Goal: Task Accomplishment & Management: Complete application form

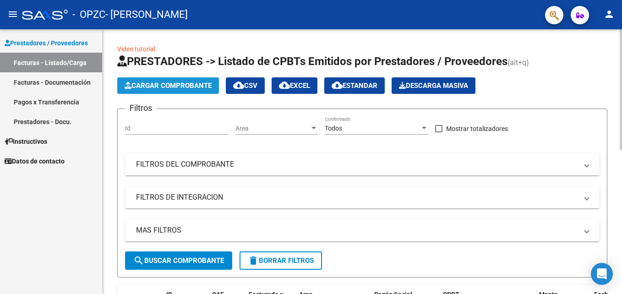
click at [191, 82] on span "Cargar Comprobante" at bounding box center [168, 86] width 87 height 8
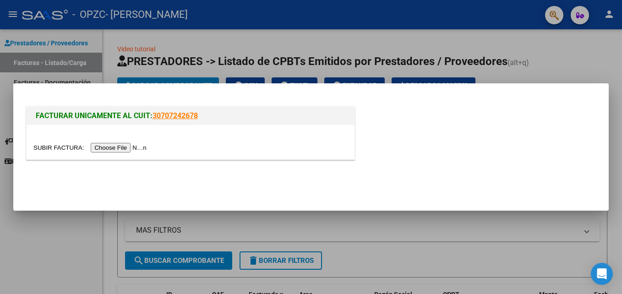
click at [112, 145] on input "file" at bounding box center [91, 148] width 116 height 10
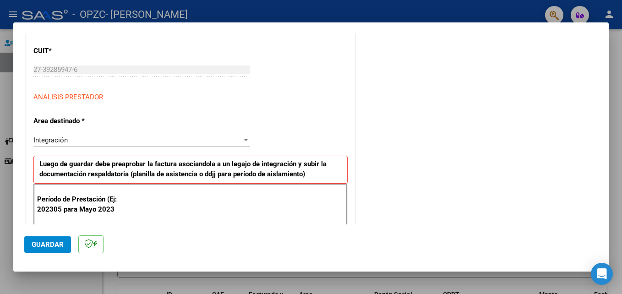
scroll to position [165, 0]
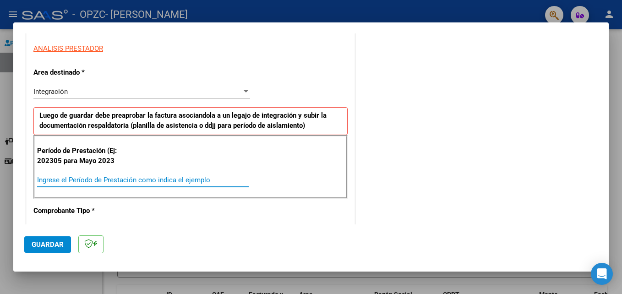
click at [136, 180] on input "Ingrese el Período de Prestación como indica el ejemplo" at bounding box center [143, 180] width 212 height 8
type input "202508"
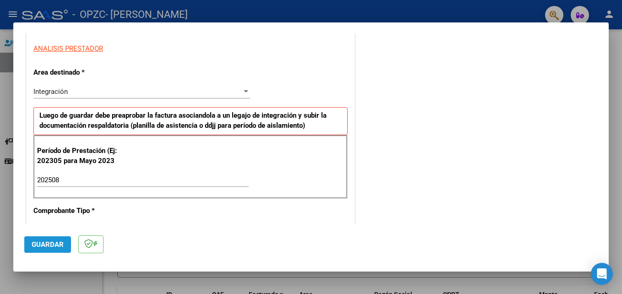
click at [51, 246] on span "Guardar" at bounding box center [48, 244] width 32 height 8
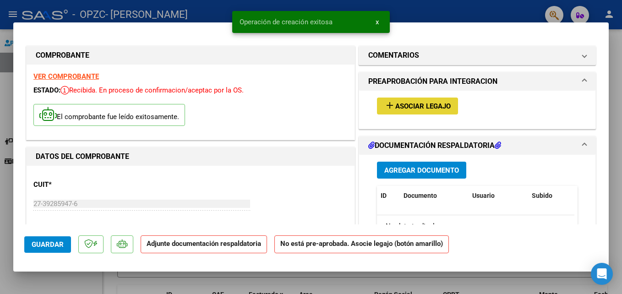
click at [419, 104] on span "Asociar Legajo" at bounding box center [422, 106] width 55 height 8
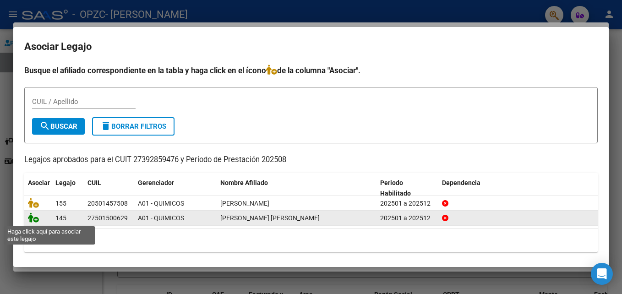
click at [34, 219] on icon at bounding box center [33, 218] width 11 height 10
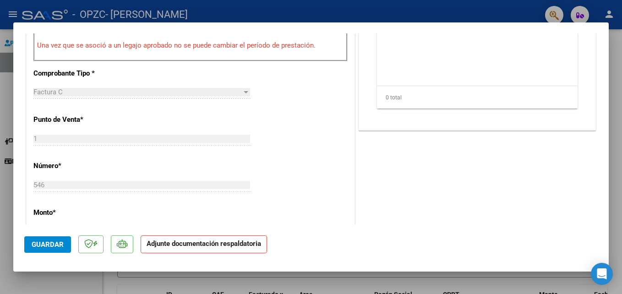
scroll to position [167, 0]
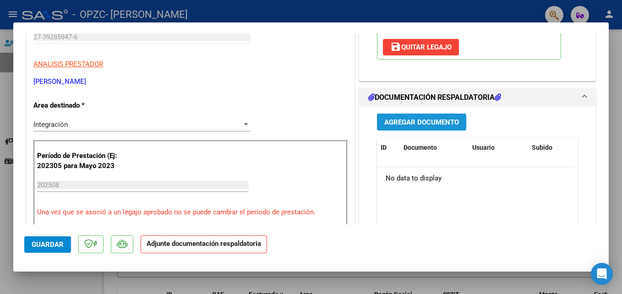
click at [428, 123] on span "Agregar Documento" at bounding box center [421, 122] width 75 height 8
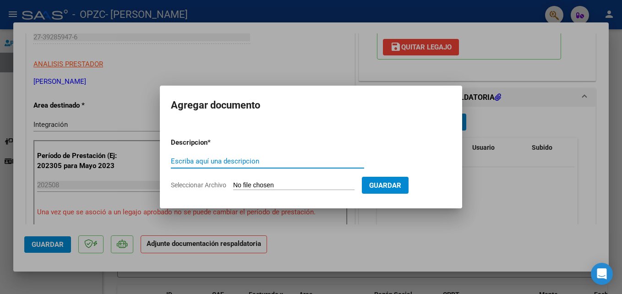
click at [265, 158] on input "Escriba aquí una descripcion" at bounding box center [267, 161] width 193 height 8
type input "CUIT"
click at [252, 182] on input "Seleccionar Archivo" at bounding box center [293, 185] width 121 height 9
type input "C:\fakepath\AFIP - Administración Federal de Ingresos Públicos.pdf"
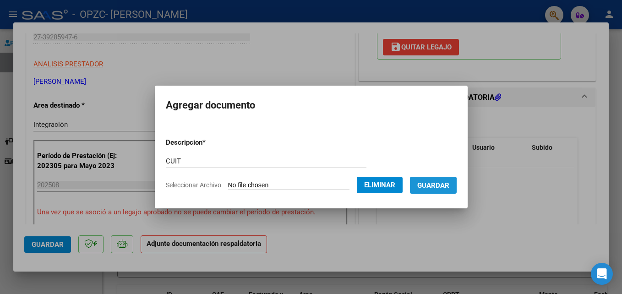
click at [446, 186] on span "Guardar" at bounding box center [433, 185] width 32 height 8
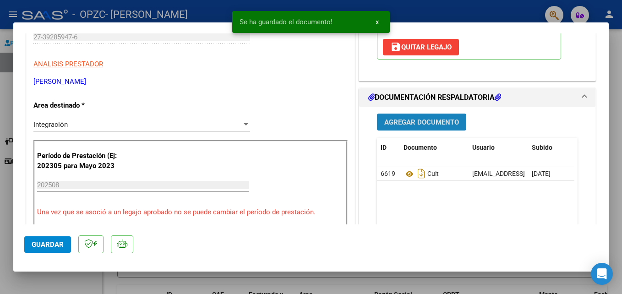
click at [429, 127] on button "Agregar Documento" at bounding box center [421, 122] width 89 height 17
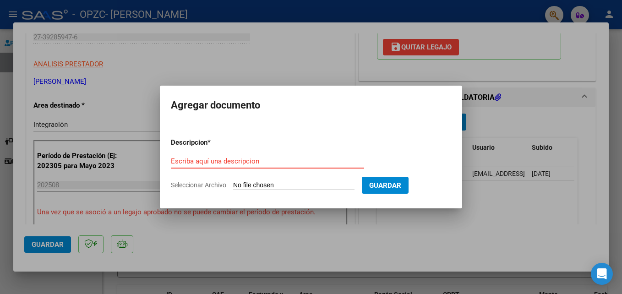
click at [247, 161] on input "Escriba aquí una descripcion" at bounding box center [267, 161] width 193 height 8
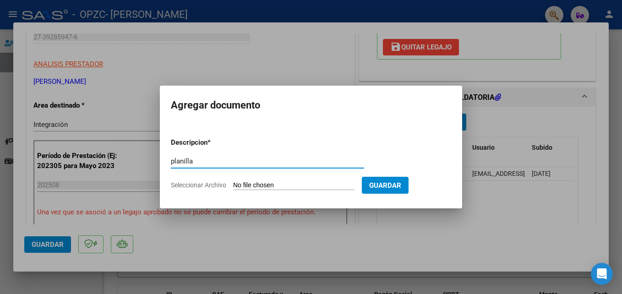
type input "planilla"
click at [284, 182] on input "Seleccionar Archivo" at bounding box center [293, 185] width 121 height 9
type input "C:\fakepath\CamScanner [DATE] 20.24.pdf"
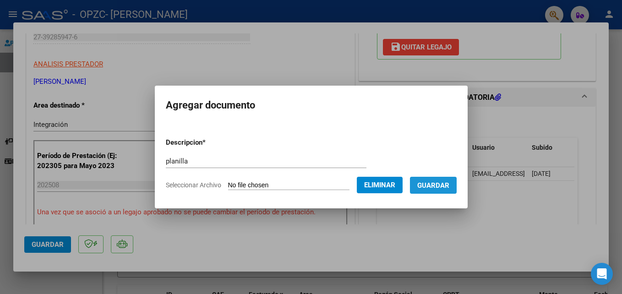
click at [449, 189] on span "Guardar" at bounding box center [433, 185] width 32 height 8
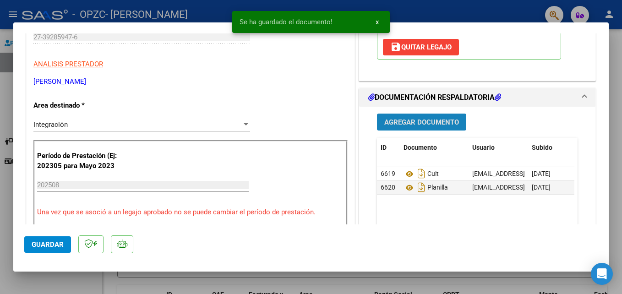
click at [418, 118] on span "Agregar Documento" at bounding box center [421, 122] width 75 height 8
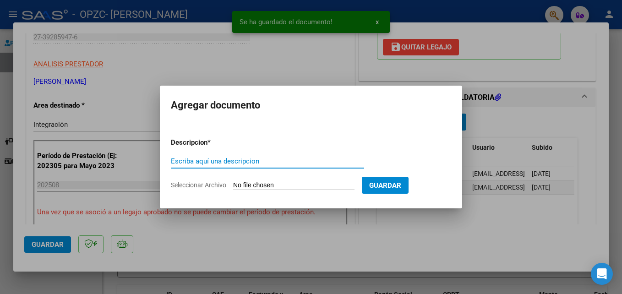
click at [265, 163] on input "Escriba aquí una descripcion" at bounding box center [267, 161] width 193 height 8
type input "cae"
click at [259, 184] on input "Seleccionar Archivo" at bounding box center [293, 185] width 121 height 9
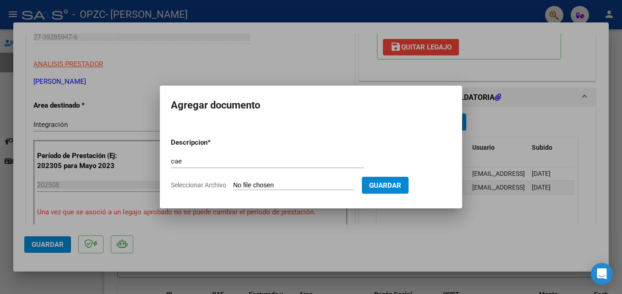
type input "C:\fakepath\CamScanner [DATE] 20.13.pdf"
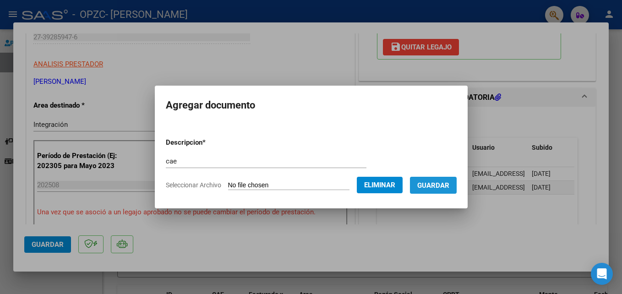
click at [448, 183] on span "Guardar" at bounding box center [433, 185] width 32 height 8
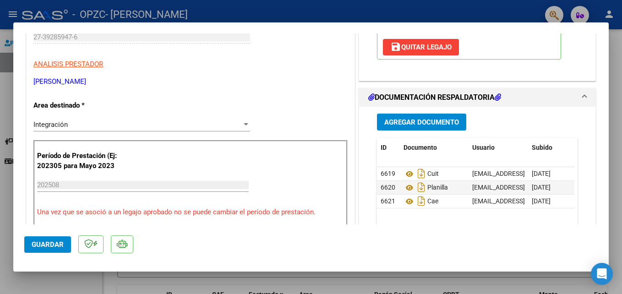
click at [437, 222] on datatable-body "6619 Cuit [EMAIL_ADDRESS][DOMAIN_NAME] - [PERSON_NAME] [DATE] 6620 Planilla [EM…" at bounding box center [475, 209] width 197 height 85
click at [39, 248] on span "Guardar" at bounding box center [48, 244] width 32 height 8
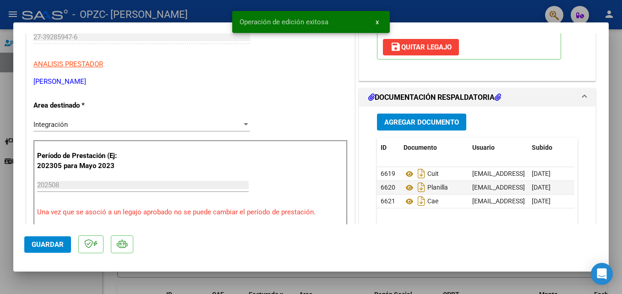
click at [55, 279] on div at bounding box center [311, 147] width 622 height 294
type input "$ 0,00"
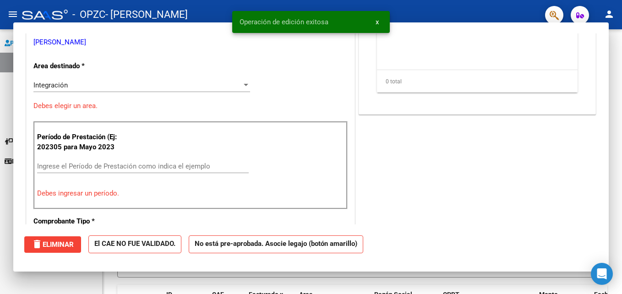
scroll to position [139, 0]
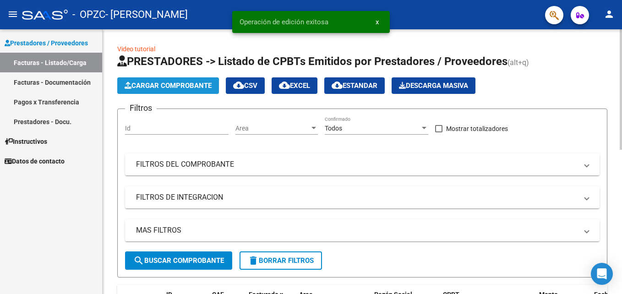
click at [184, 88] on span "Cargar Comprobante" at bounding box center [168, 86] width 87 height 8
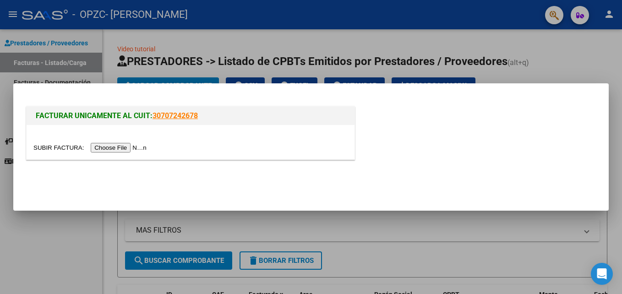
click at [128, 146] on input "file" at bounding box center [91, 148] width 116 height 10
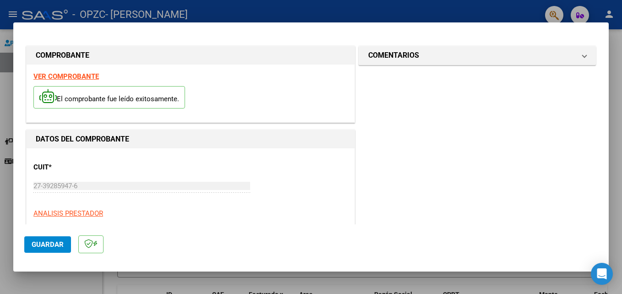
click at [289, 165] on div "CUIT * 27-39285947-6 Ingresar CUIT ANALISIS PRESTADOR" at bounding box center [190, 187] width 314 height 64
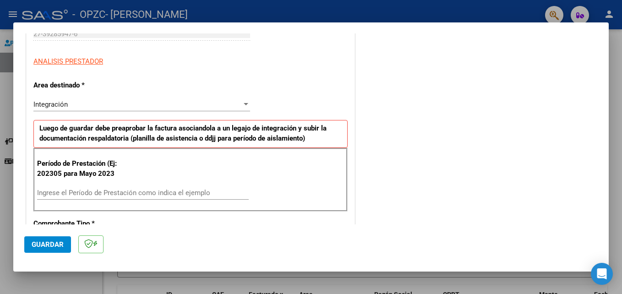
scroll to position [165, 0]
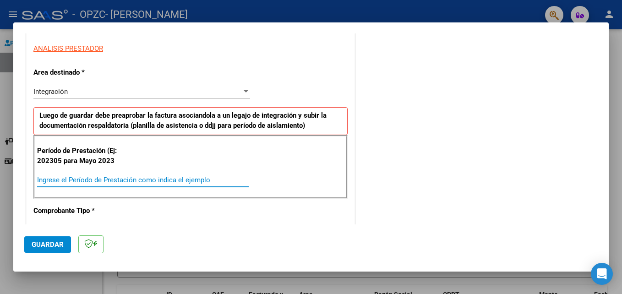
click at [181, 181] on input "Ingrese el Período de Prestación como indica el ejemplo" at bounding box center [143, 180] width 212 height 8
type input "202508"
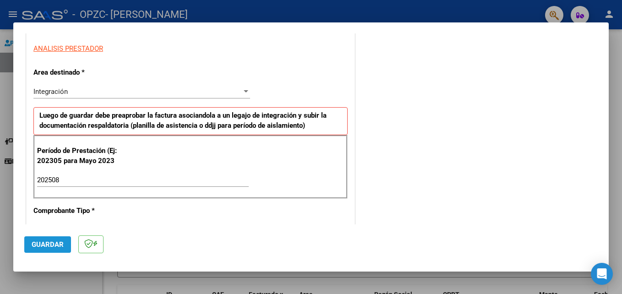
click at [56, 250] on button "Guardar" at bounding box center [47, 244] width 47 height 16
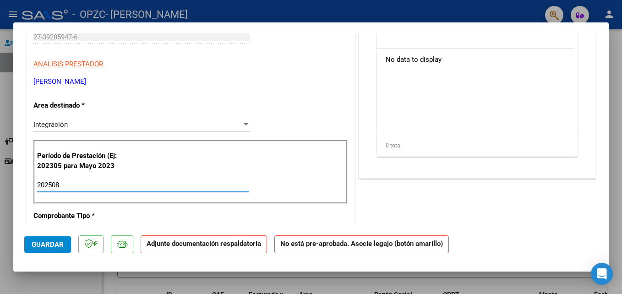
click at [164, 185] on input "202508" at bounding box center [143, 185] width 212 height 8
type input "202507"
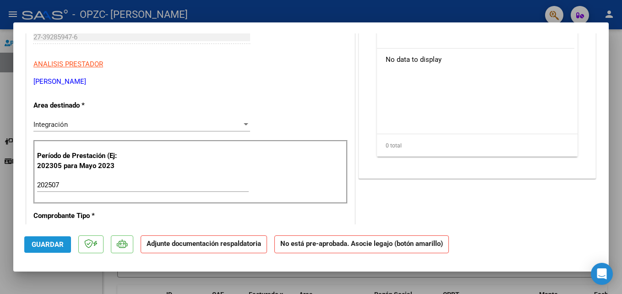
click at [50, 246] on span "Guardar" at bounding box center [48, 244] width 32 height 8
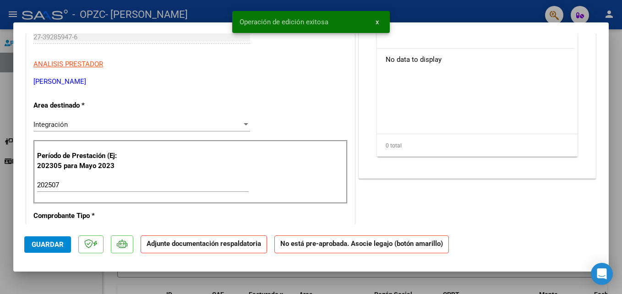
click at [266, 87] on p "[PERSON_NAME]" at bounding box center [190, 81] width 314 height 11
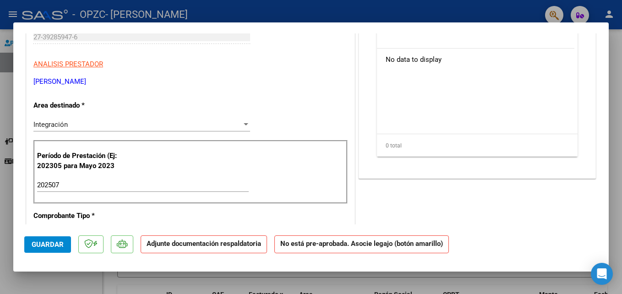
click at [321, 86] on p "[PERSON_NAME]" at bounding box center [190, 81] width 314 height 11
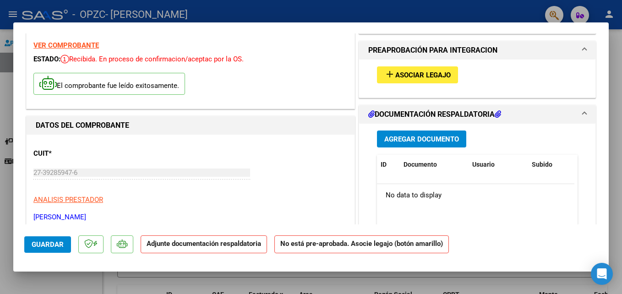
scroll to position [20, 0]
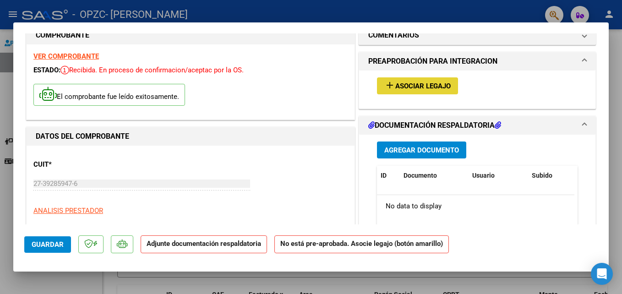
click at [442, 87] on span "Asociar Legajo" at bounding box center [422, 86] width 55 height 8
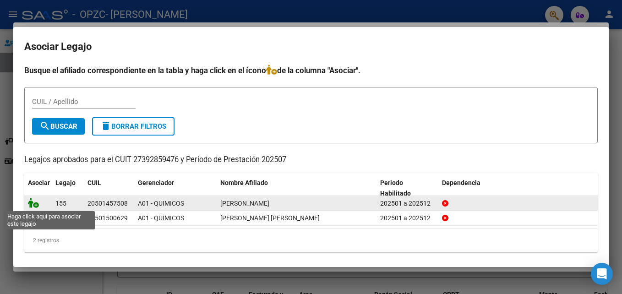
click at [33, 204] on icon at bounding box center [33, 203] width 11 height 10
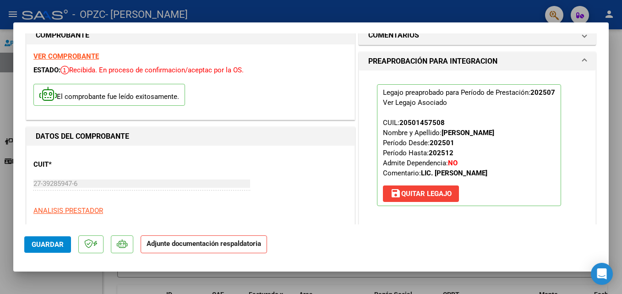
click at [458, 229] on mat-dialog-actions "Guardar Adjunte documentación respaldatoria" at bounding box center [310, 242] width 573 height 36
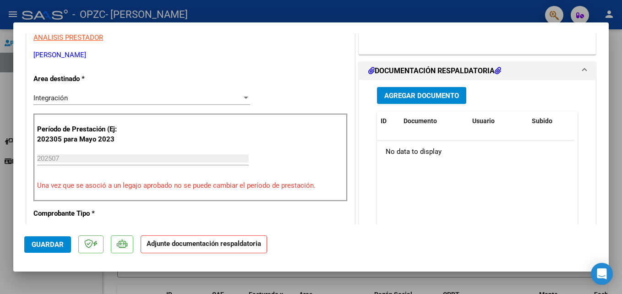
scroll to position [203, 0]
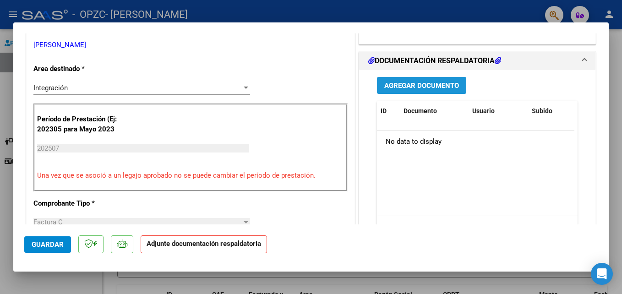
click at [401, 83] on span "Agregar Documento" at bounding box center [421, 86] width 75 height 8
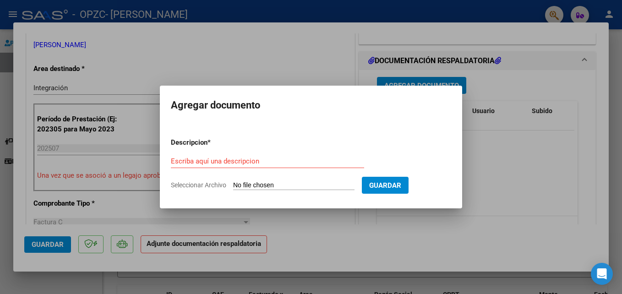
click at [256, 157] on div "Escriba aquí una descripcion" at bounding box center [267, 161] width 193 height 14
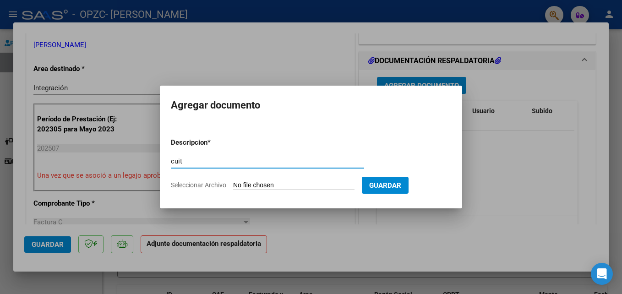
type input "cuit"
click at [238, 185] on input "Seleccionar Archivo" at bounding box center [293, 185] width 121 height 9
type input "C:\fakepath\AFIP - Administración Federal de Ingresos Públicos.pdf"
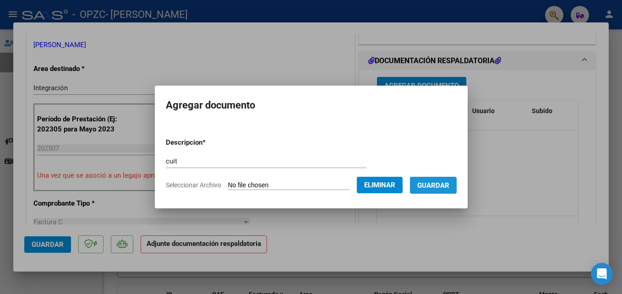
click at [454, 190] on button "Guardar" at bounding box center [433, 185] width 47 height 17
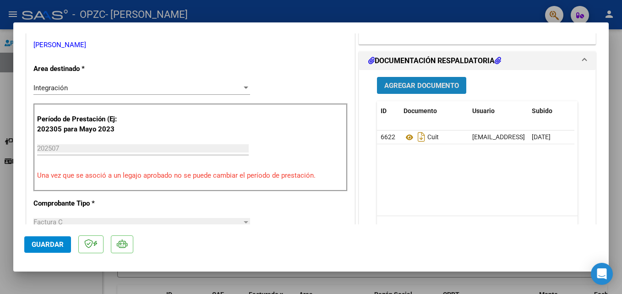
click at [426, 89] on span "Agregar Documento" at bounding box center [421, 86] width 75 height 8
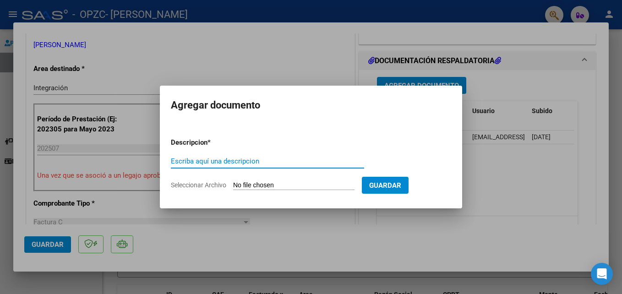
click at [252, 159] on input "Escriba aquí una descripcion" at bounding box center [267, 161] width 193 height 8
type input "cae"
click at [265, 185] on input "Seleccionar Archivo" at bounding box center [293, 185] width 121 height 9
type input "C:\fakepath\CamScanner [DATE] 20.11.pdf"
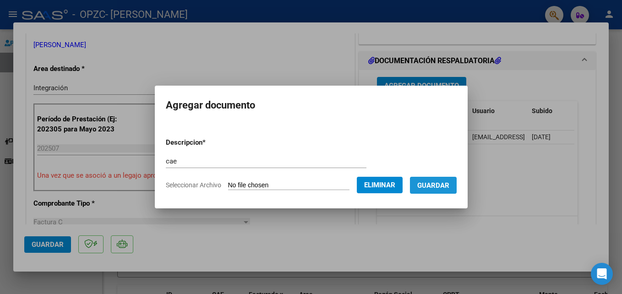
click at [448, 187] on span "Guardar" at bounding box center [433, 185] width 32 height 8
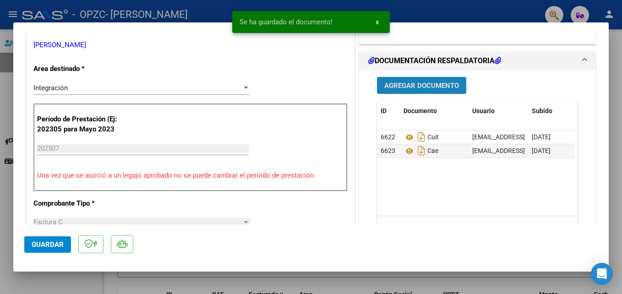
click at [420, 85] on span "Agregar Documento" at bounding box center [421, 86] width 75 height 8
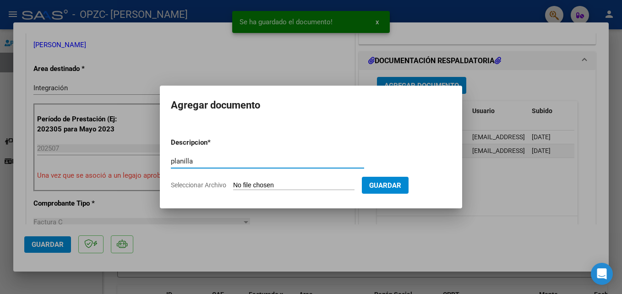
type input "planilla"
click at [352, 179] on form "Descripcion * planilla Escriba aquí una descripcion Seleccionar Archivo Guardar" at bounding box center [311, 164] width 280 height 67
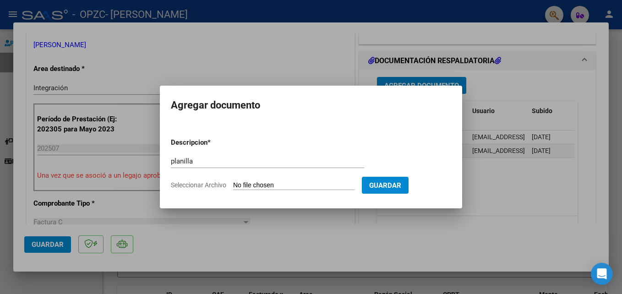
click at [299, 183] on input "Seleccionar Archivo" at bounding box center [293, 185] width 121 height 9
type input "C:\fakepath\CamScanner [DATE] 20.25.pdf"
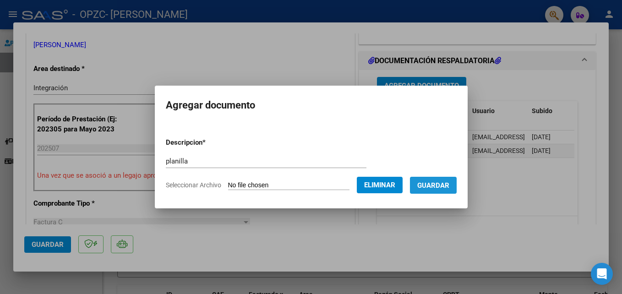
click at [445, 191] on button "Guardar" at bounding box center [433, 185] width 47 height 17
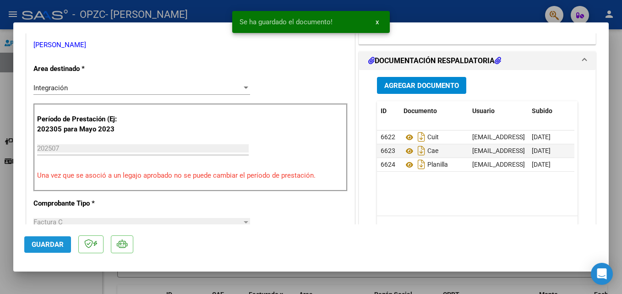
click at [43, 249] on button "Guardar" at bounding box center [47, 244] width 47 height 16
click at [55, 280] on div at bounding box center [311, 147] width 622 height 294
type input "$ 0,00"
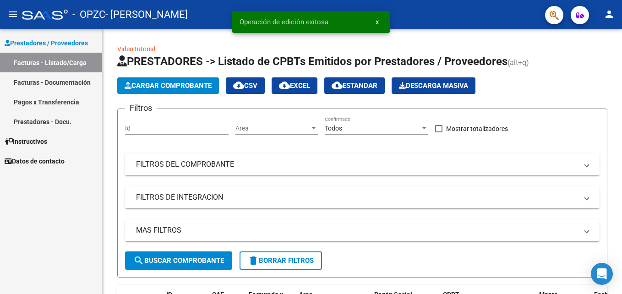
click at [55, 280] on div "Prestadores / Proveedores Facturas - Listado/Carga Facturas - Documentación Pag…" at bounding box center [51, 161] width 102 height 265
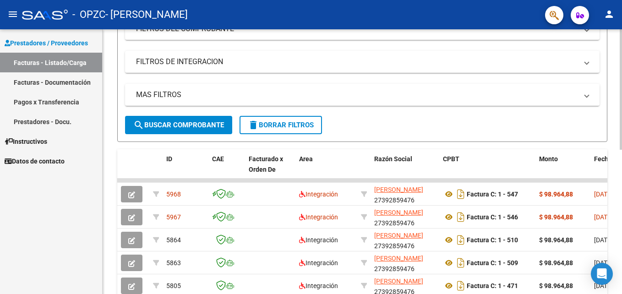
scroll to position [163, 0]
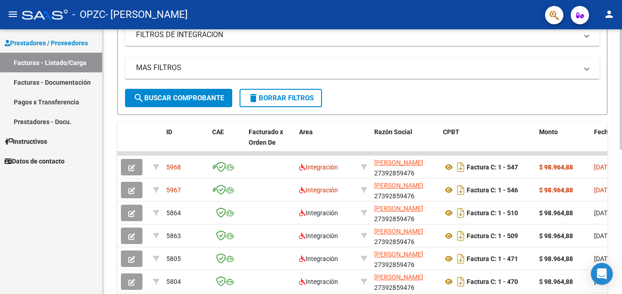
click at [615, 220] on div "Video tutorial PRESTADORES -> Listado de CPBTs Emitidos por Prestadores / Prove…" at bounding box center [364, 153] width 522 height 573
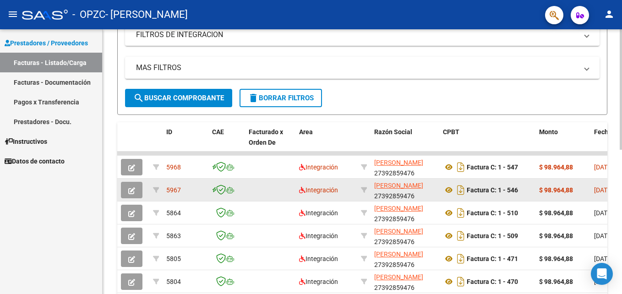
click at [185, 190] on div "5967" at bounding box center [185, 190] width 38 height 11
click at [485, 188] on strong "Factura C: 1 - 546" at bounding box center [492, 189] width 51 height 7
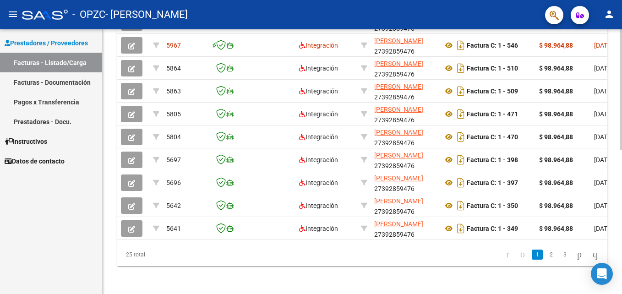
scroll to position [316, 0]
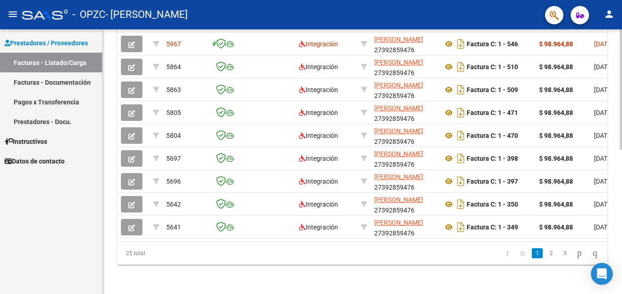
click at [619, 230] on div "Video tutorial PRESTADORES -> Listado de CPBTs Emitidos por Prestadores / Prove…" at bounding box center [364, 7] width 522 height 573
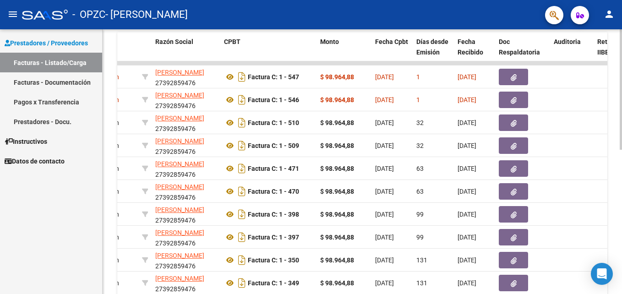
scroll to position [251, 0]
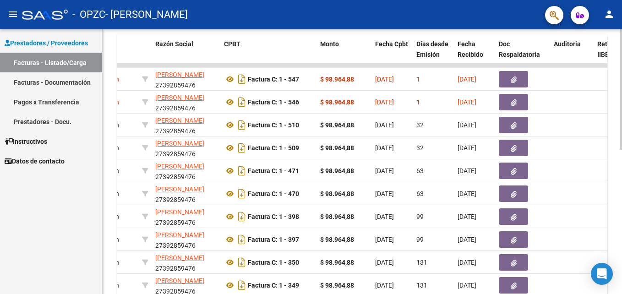
click at [612, 153] on div "Video tutorial PRESTADORES -> Listado de CPBTs Emitidos por Prestadores / Prove…" at bounding box center [364, 65] width 522 height 573
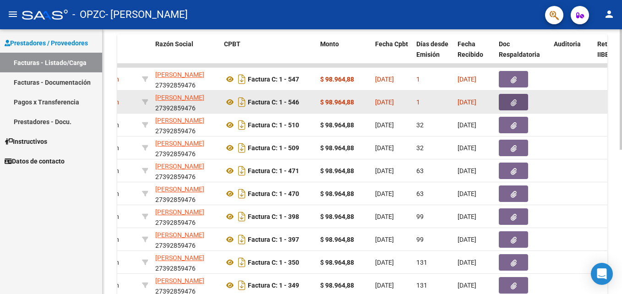
click at [513, 108] on button "button" at bounding box center [513, 102] width 29 height 16
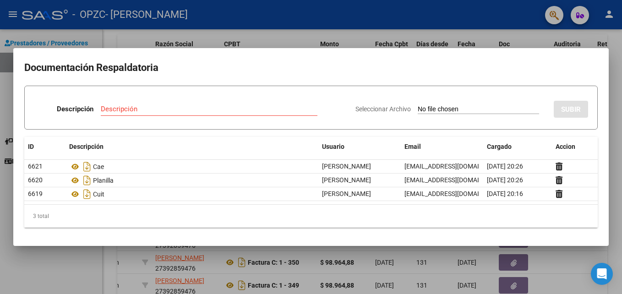
click at [540, 37] on div at bounding box center [311, 147] width 622 height 294
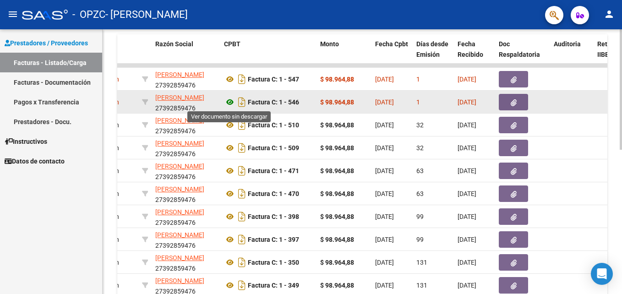
click at [229, 102] on icon at bounding box center [230, 102] width 12 height 11
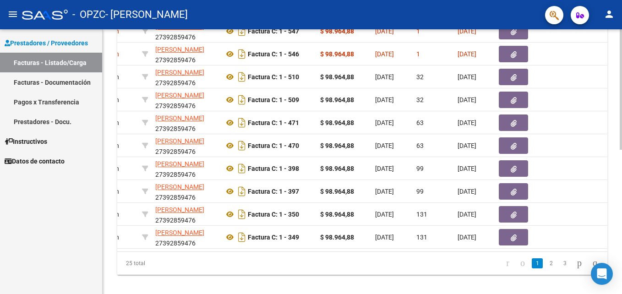
scroll to position [316, 0]
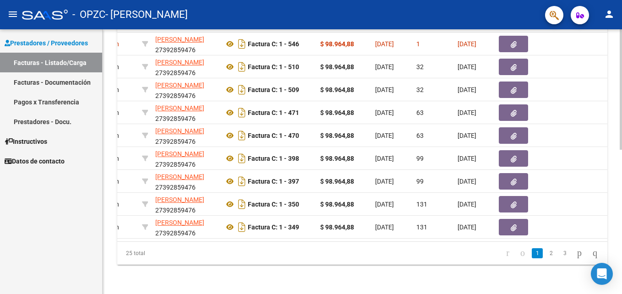
click at [621, 216] on html "menu - OPZC - [PERSON_NAME] person Prestadores / Proveedores Facturas - Listado…" at bounding box center [311, 147] width 622 height 294
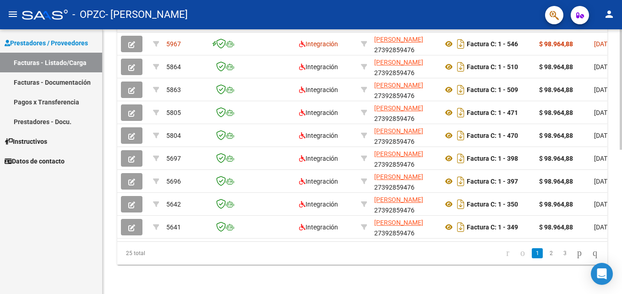
scroll to position [51, 0]
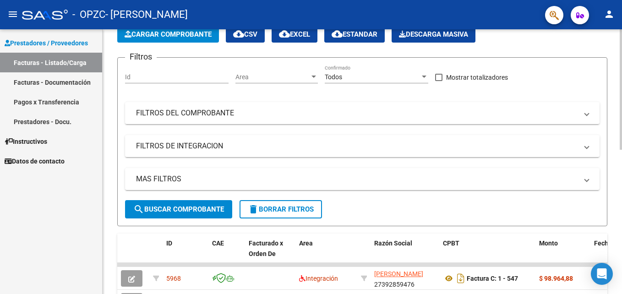
click at [621, 111] on html "menu - OPZC - [PERSON_NAME] person Prestadores / Proveedores Facturas - Listado…" at bounding box center [311, 147] width 622 height 294
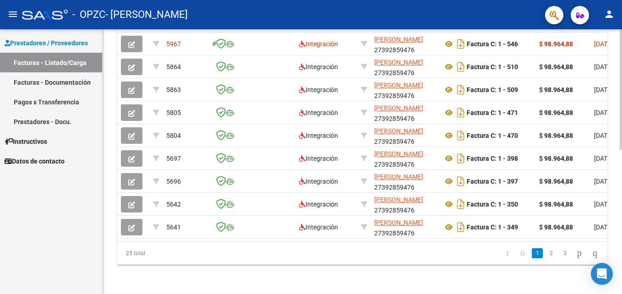
click at [621, 186] on html "menu - OPZC - [PERSON_NAME] person Prestadores / Proveedores Facturas - Listado…" at bounding box center [311, 147] width 622 height 294
click at [619, 164] on div "Video tutorial PRESTADORES -> Listado de CPBTs Emitidos por Prestadores / Prove…" at bounding box center [362, 7] width 519 height 573
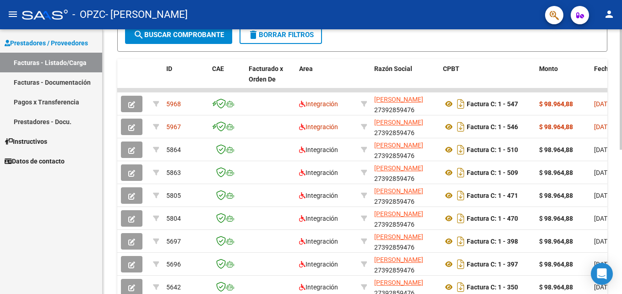
scroll to position [204, 0]
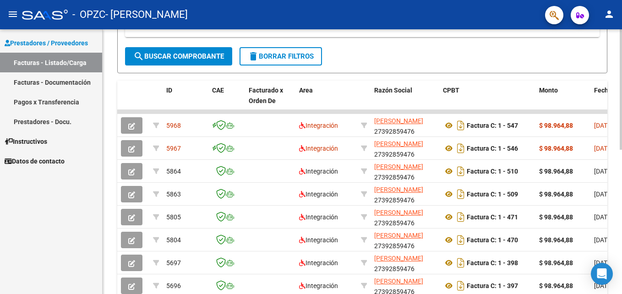
click at [603, 125] on div "Video tutorial PRESTADORES -> Listado de CPBTs Emitidos por Prestadores / Prove…" at bounding box center [364, 111] width 522 height 573
